Goal: Task Accomplishment & Management: Use online tool/utility

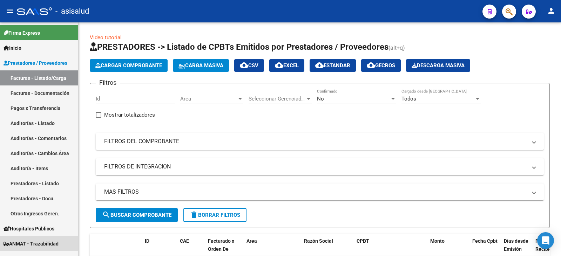
click at [28, 242] on span "ANMAT - Trazabilidad" at bounding box center [31, 244] width 55 height 8
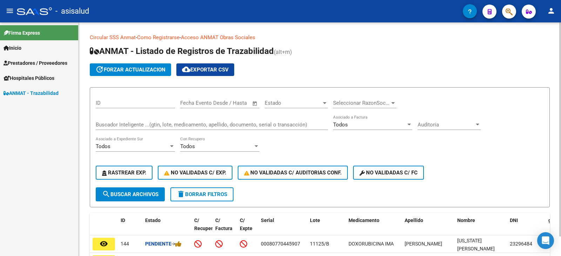
click at [192, 122] on input "Buscador Inteligente ...(gtin, lote, medicamento, apellido, documento, serial o…" at bounding box center [212, 125] width 232 height 6
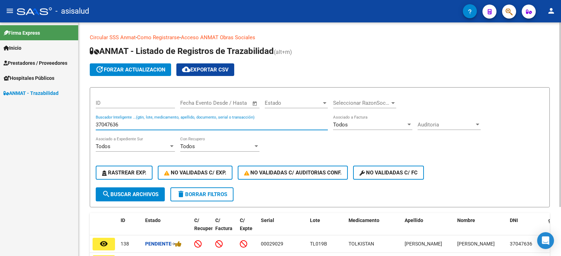
scroll to position [62, 0]
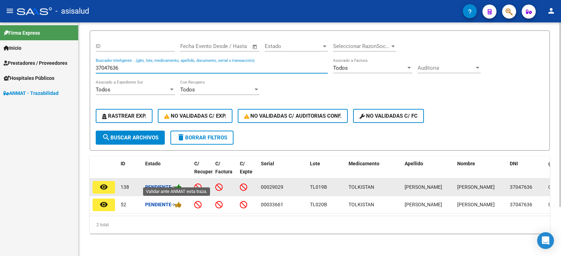
click at [180, 184] on icon at bounding box center [178, 187] width 6 height 7
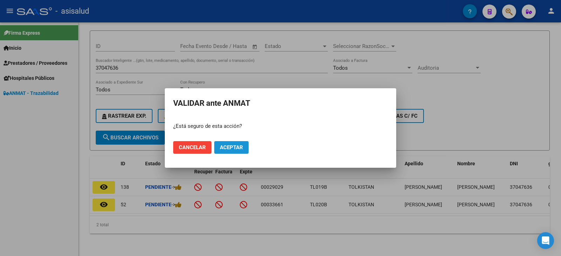
click at [242, 149] on span "Aceptar" at bounding box center [231, 147] width 23 height 6
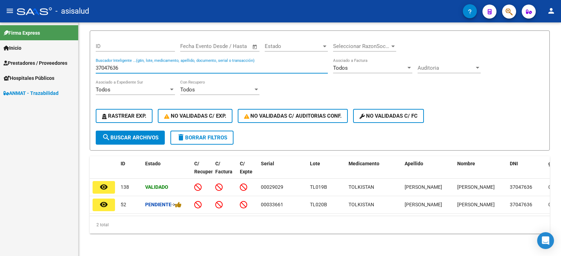
drag, startPoint x: 129, startPoint y: 62, endPoint x: 75, endPoint y: 62, distance: 54.7
click at [75, 62] on mat-sidenav-container "Firma Express Inicio Calendario SSS Instructivos Contacto OS Prestadores / Prov…" at bounding box center [280, 139] width 561 height 234
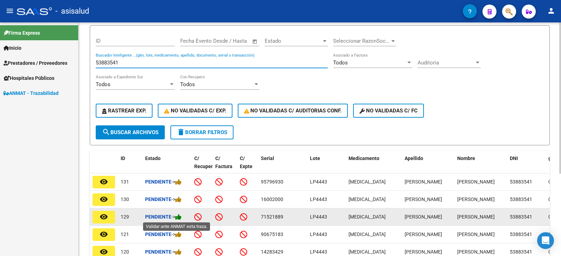
click at [180, 217] on icon at bounding box center [178, 217] width 6 height 7
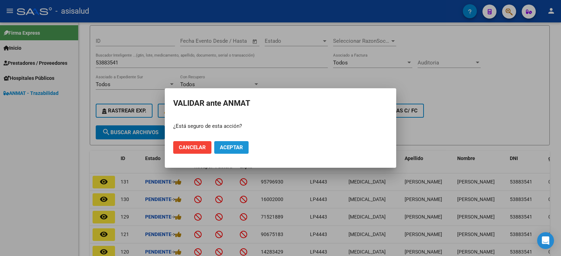
click at [236, 150] on span "Aceptar" at bounding box center [231, 147] width 23 height 6
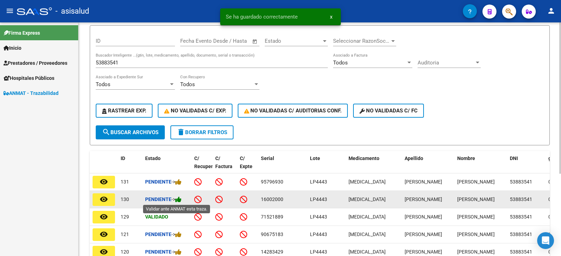
click at [181, 199] on icon at bounding box center [178, 199] width 6 height 7
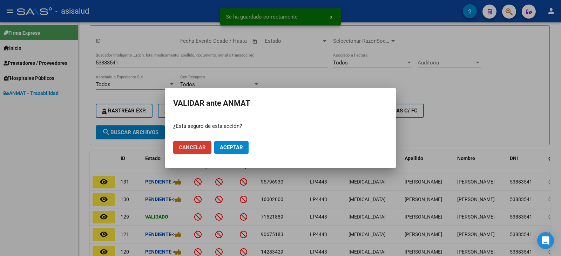
click at [228, 149] on span "Aceptar" at bounding box center [231, 147] width 23 height 6
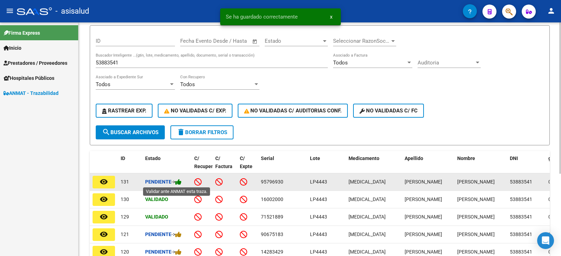
click at [179, 182] on icon at bounding box center [178, 182] width 6 height 7
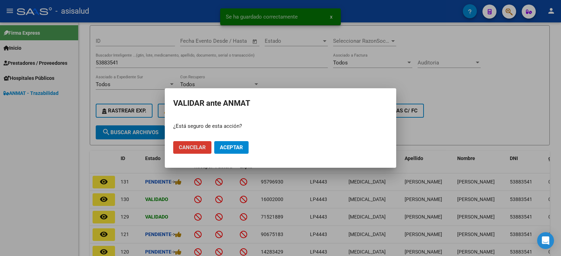
click at [228, 144] on button "Aceptar" at bounding box center [231, 147] width 34 height 13
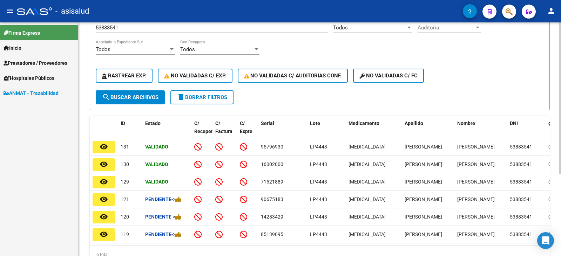
scroll to position [27, 0]
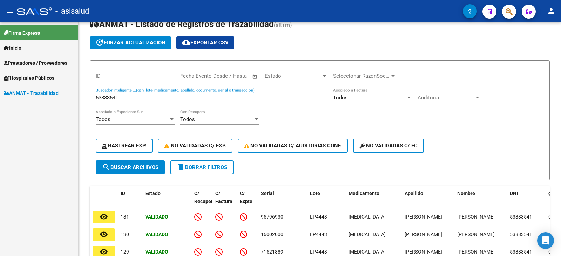
drag, startPoint x: 127, startPoint y: 99, endPoint x: 41, endPoint y: 96, distance: 85.5
click at [41, 96] on mat-sidenav-container "Firma Express Inicio Calendario SSS Instructivos Contacto OS Prestadores / Prov…" at bounding box center [280, 139] width 561 height 234
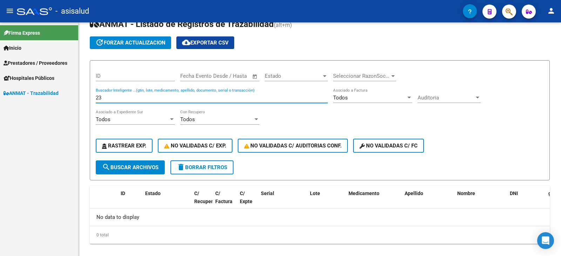
type input "2"
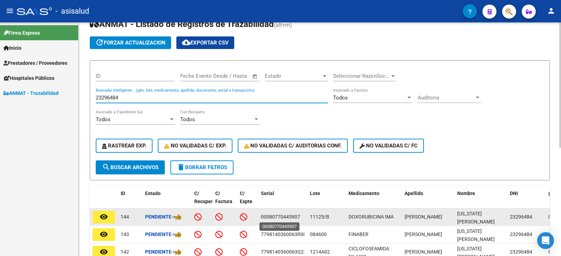
scroll to position [62, 0]
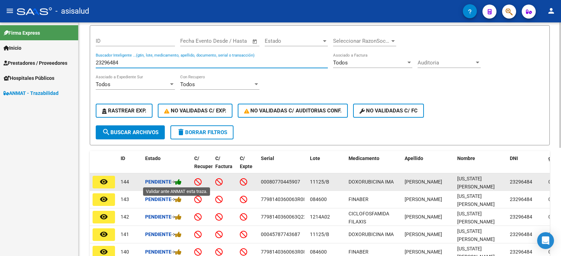
type input "23296484"
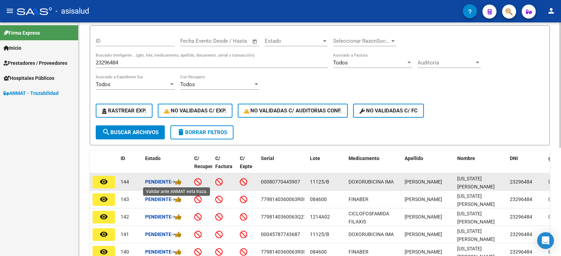
click at [184, 182] on div "Pendiente ->" at bounding box center [166, 182] width 43 height 8
click at [180, 184] on icon at bounding box center [178, 182] width 6 height 7
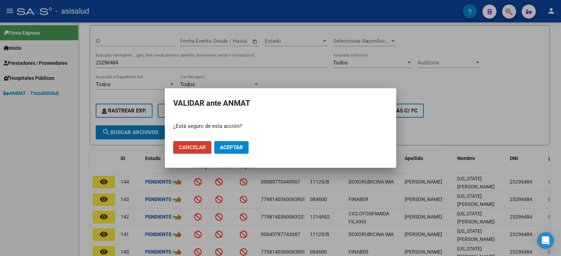
click at [240, 144] on span "Aceptar" at bounding box center [231, 147] width 23 height 6
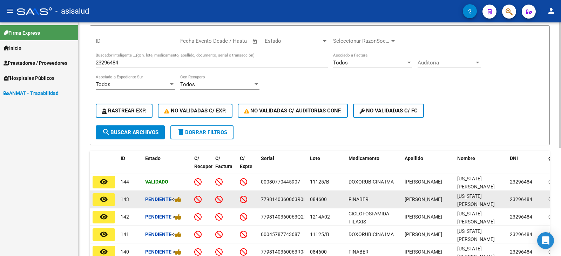
click at [184, 197] on div "Pendiente ->" at bounding box center [166, 199] width 43 height 8
click at [181, 199] on icon at bounding box center [178, 199] width 6 height 7
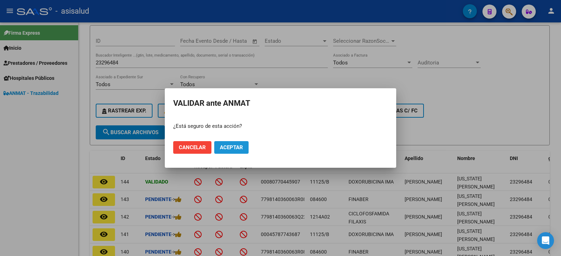
click at [240, 151] on button "Aceptar" at bounding box center [231, 147] width 34 height 13
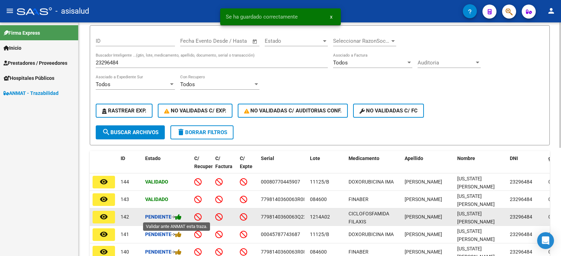
click at [181, 219] on icon at bounding box center [178, 217] width 6 height 7
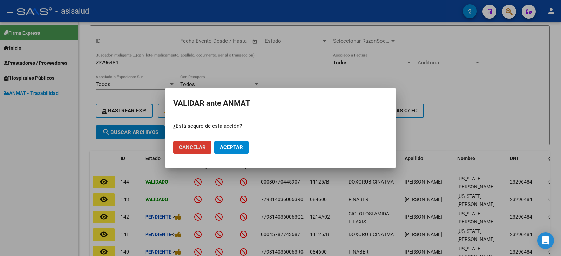
click at [238, 145] on span "Aceptar" at bounding box center [231, 147] width 23 height 6
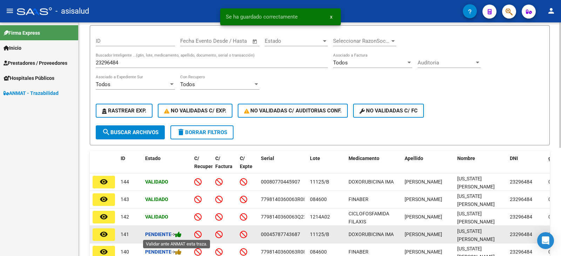
click at [181, 233] on icon at bounding box center [178, 234] width 6 height 7
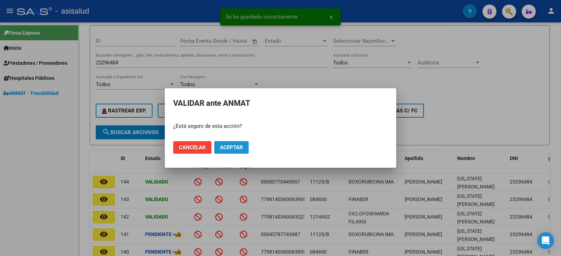
click at [243, 149] on button "Aceptar" at bounding box center [231, 147] width 34 height 13
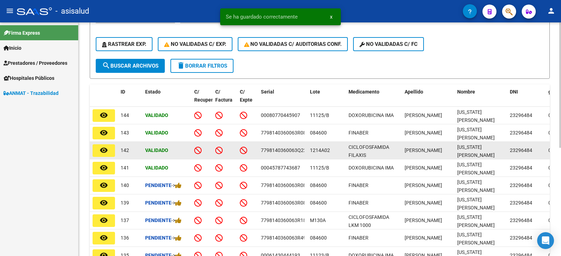
scroll to position [132, 0]
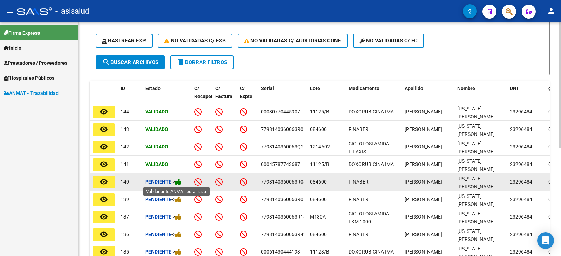
click at [181, 180] on icon at bounding box center [178, 182] width 6 height 7
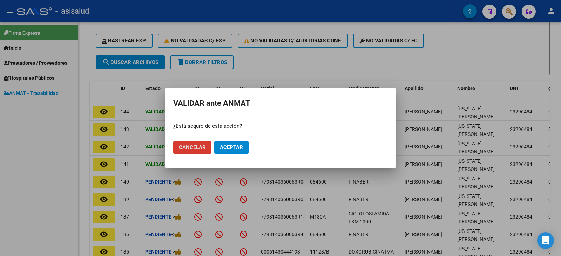
click at [244, 150] on button "Aceptar" at bounding box center [231, 147] width 34 height 13
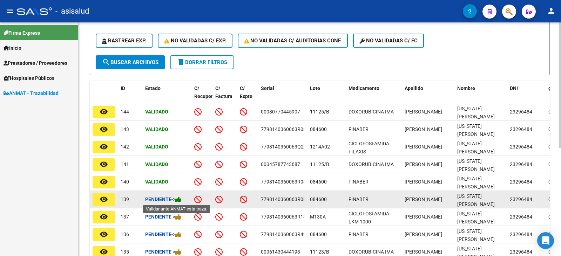
click at [181, 200] on icon at bounding box center [178, 199] width 6 height 7
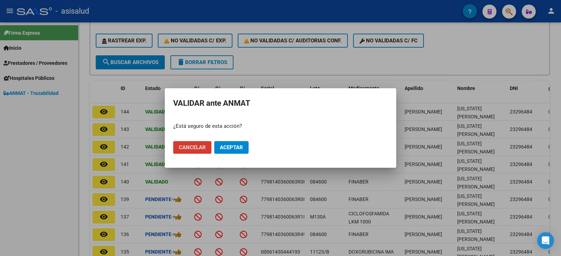
click at [239, 150] on span "Aceptar" at bounding box center [231, 147] width 23 height 6
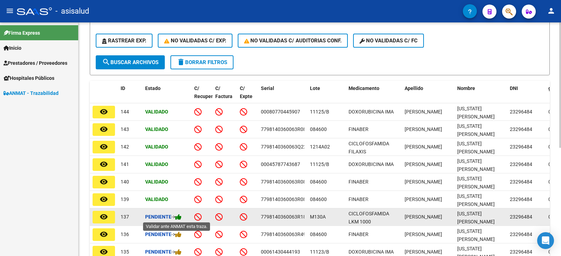
click at [180, 218] on icon at bounding box center [178, 217] width 6 height 7
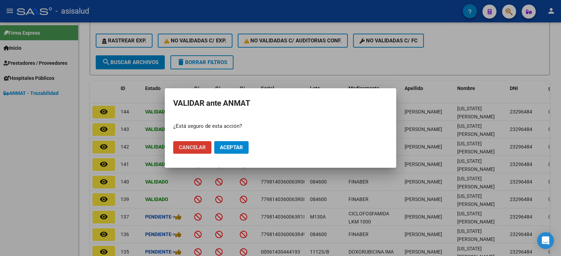
click at [231, 151] on button "Aceptar" at bounding box center [231, 147] width 34 height 13
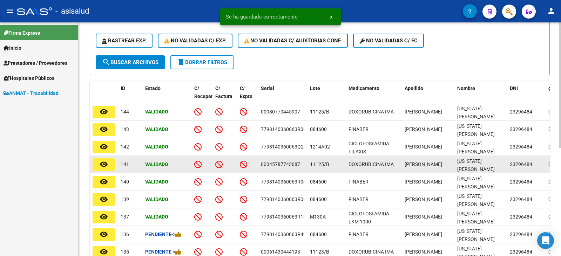
scroll to position [167, 0]
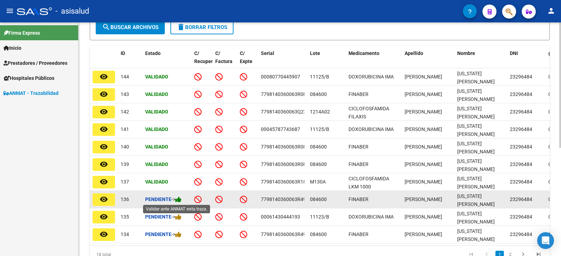
click at [180, 200] on icon at bounding box center [178, 199] width 6 height 7
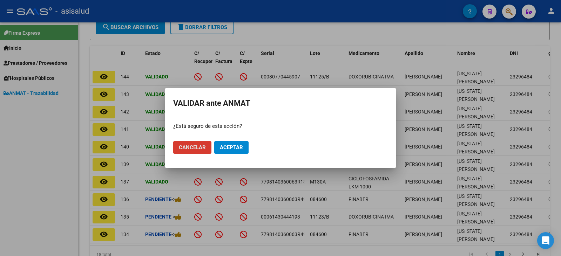
click at [243, 153] on button "Aceptar" at bounding box center [231, 147] width 34 height 13
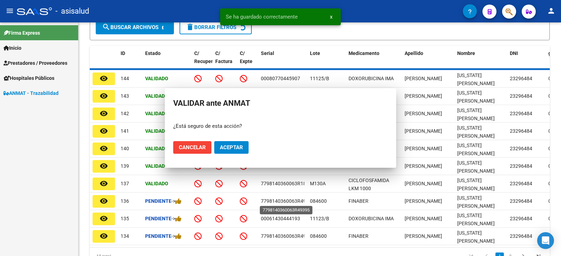
scroll to position [168, 0]
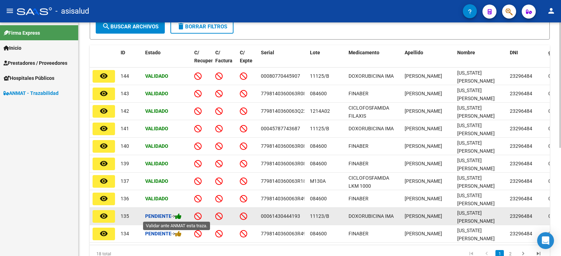
click at [181, 218] on icon at bounding box center [178, 216] width 6 height 7
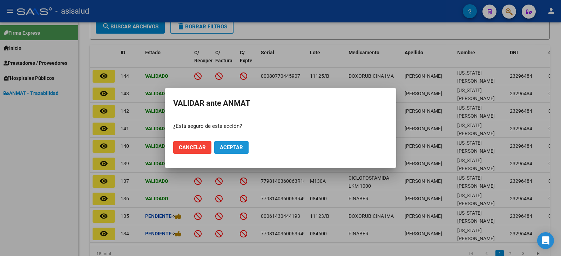
click at [238, 149] on span "Aceptar" at bounding box center [231, 147] width 23 height 6
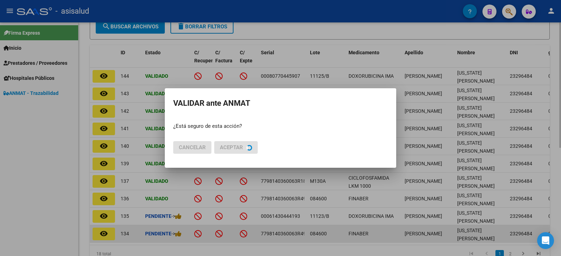
scroll to position [169, 0]
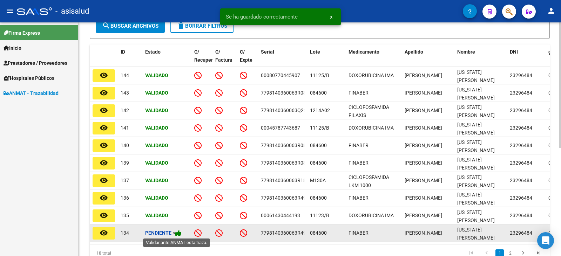
click at [180, 234] on icon at bounding box center [178, 233] width 6 height 7
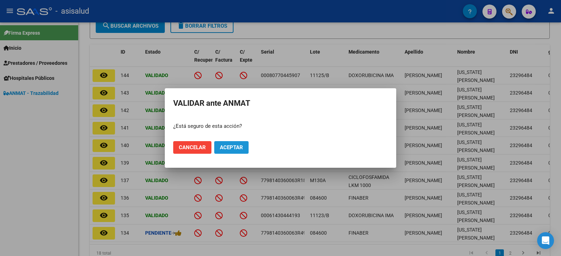
click at [247, 149] on button "Aceptar" at bounding box center [231, 147] width 34 height 13
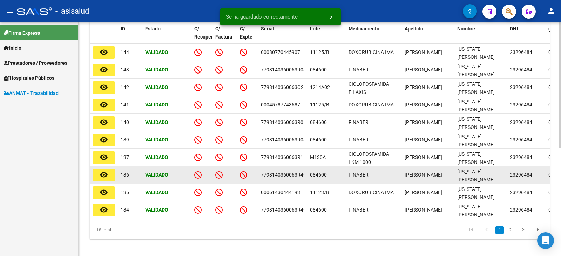
scroll to position [202, 0]
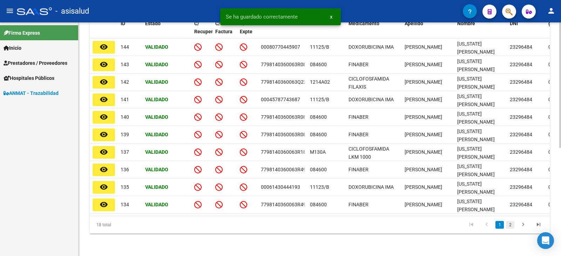
click at [509, 226] on link "2" at bounding box center [510, 225] width 8 height 8
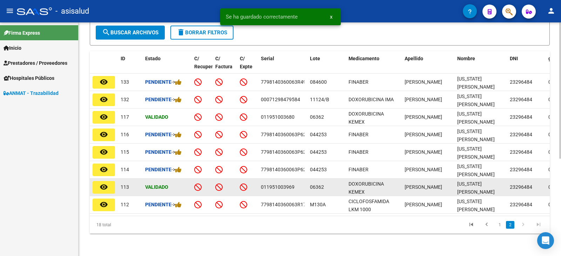
scroll to position [167, 0]
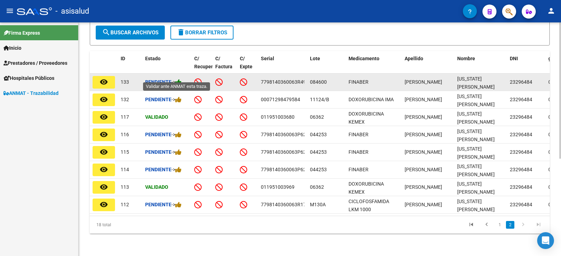
click at [181, 79] on icon at bounding box center [178, 82] width 6 height 7
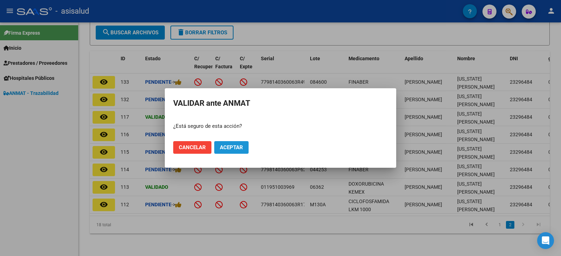
click at [234, 149] on span "Aceptar" at bounding box center [231, 147] width 23 height 6
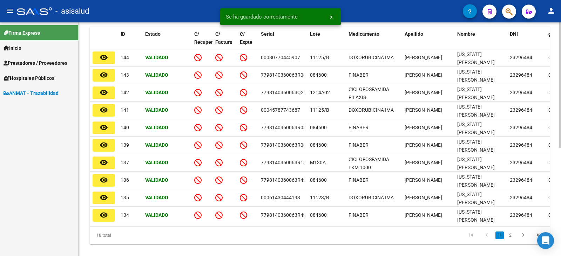
scroll to position [202, 0]
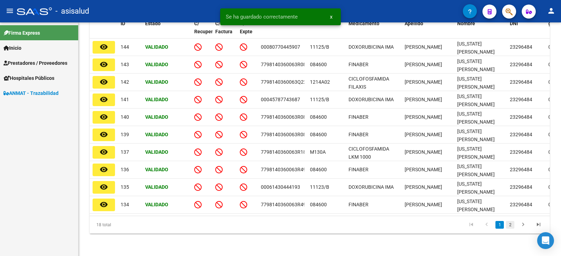
click at [509, 227] on link "2" at bounding box center [510, 225] width 8 height 8
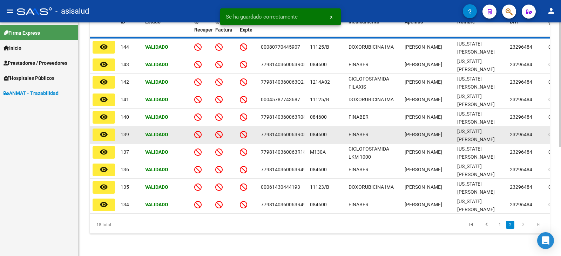
scroll to position [167, 0]
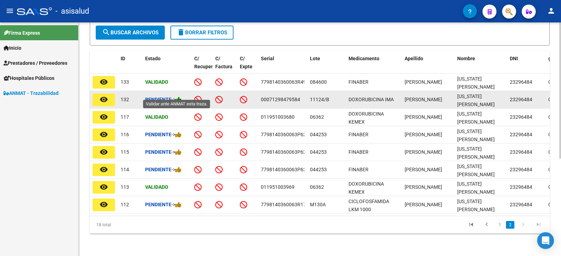
click at [181, 96] on icon at bounding box center [178, 99] width 6 height 7
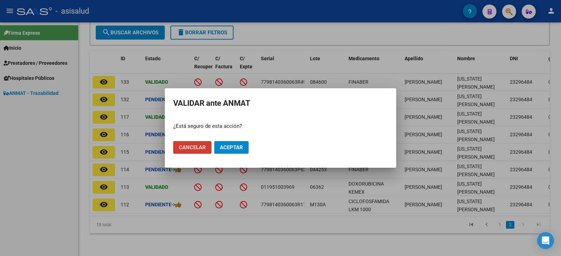
click at [247, 145] on button "Aceptar" at bounding box center [231, 147] width 34 height 13
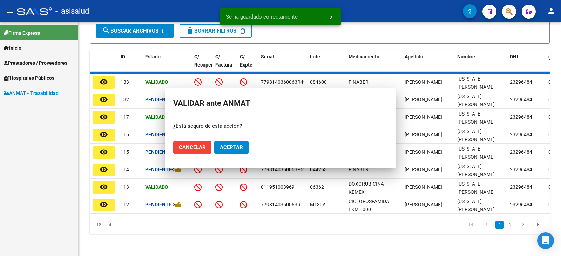
scroll to position [168, 0]
